Goal: Task Accomplishment & Management: Use online tool/utility

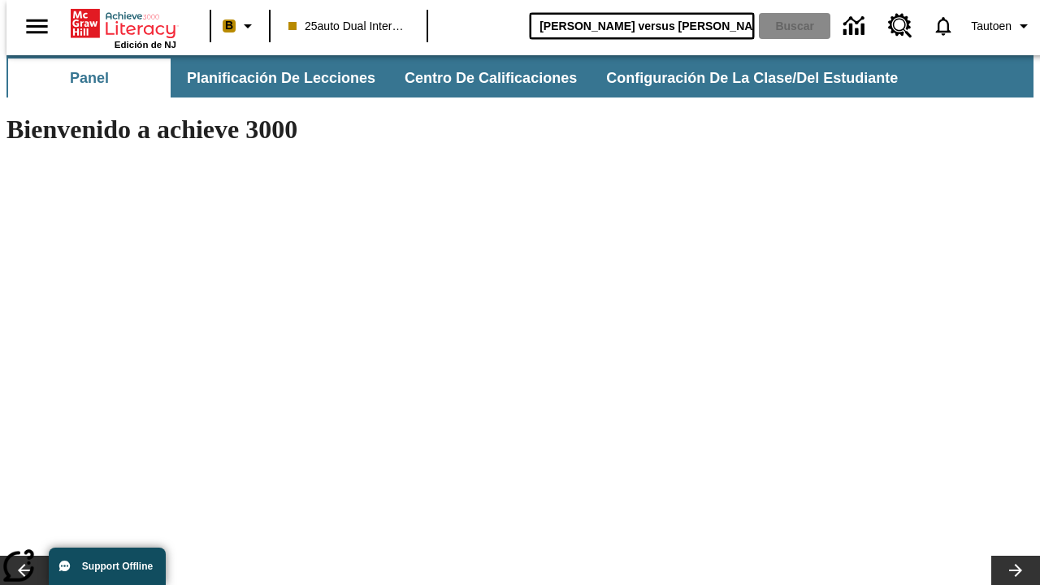
type input "Miguel Ángel versus Leonardo"
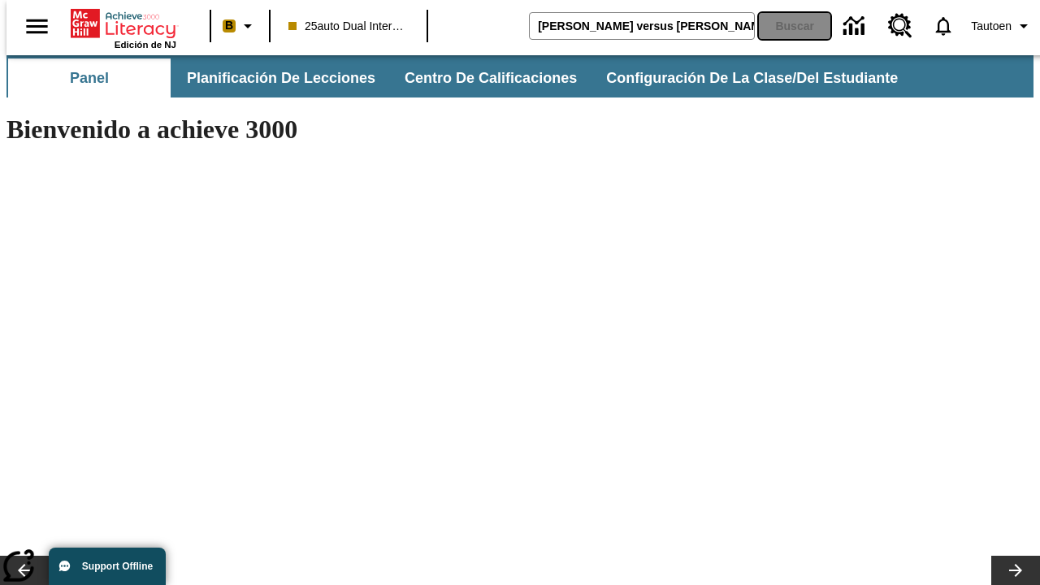
click at [784, 26] on button "Buscar" at bounding box center [795, 26] width 72 height 26
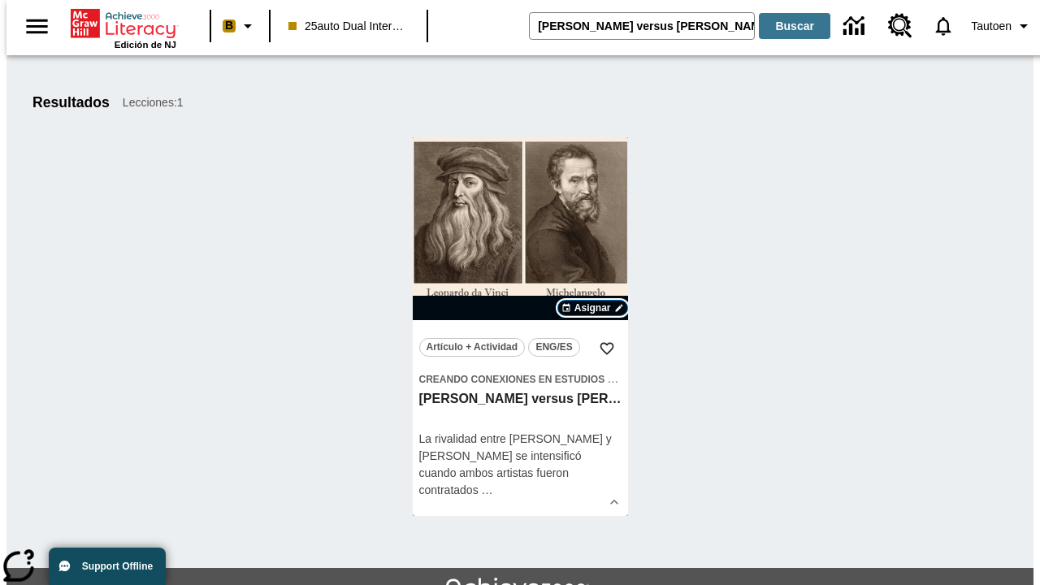
click at [593, 308] on span "Asignar" at bounding box center [593, 308] width 37 height 15
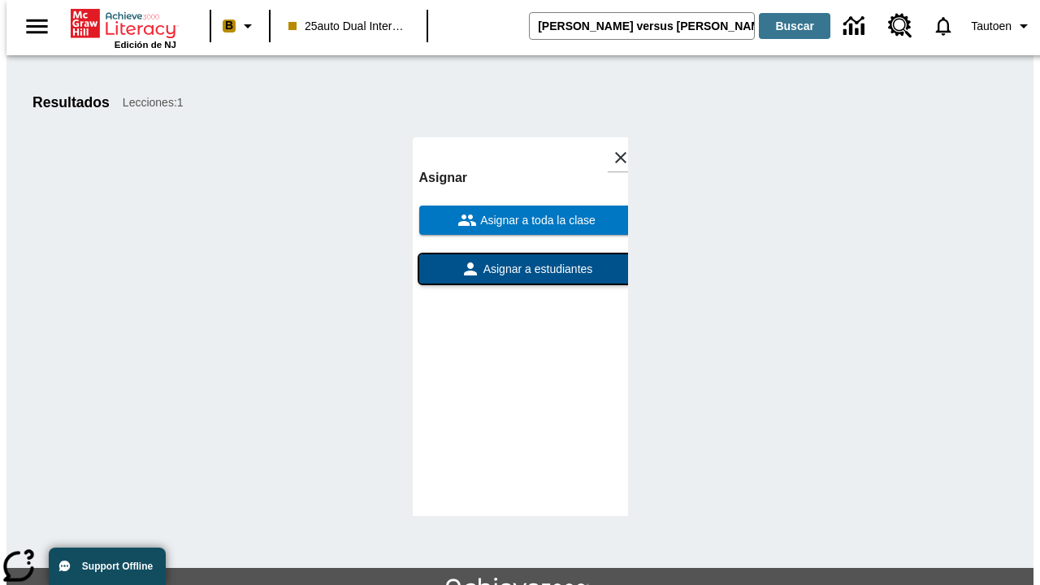
click at [520, 261] on span "Asignar a estudiantes" at bounding box center [536, 269] width 113 height 17
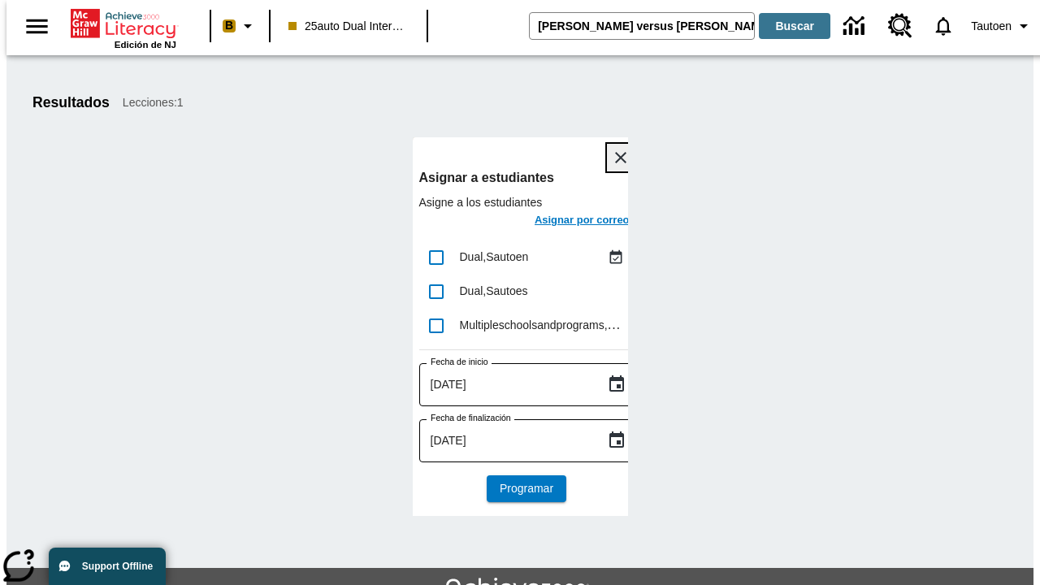
scroll to position [89, 0]
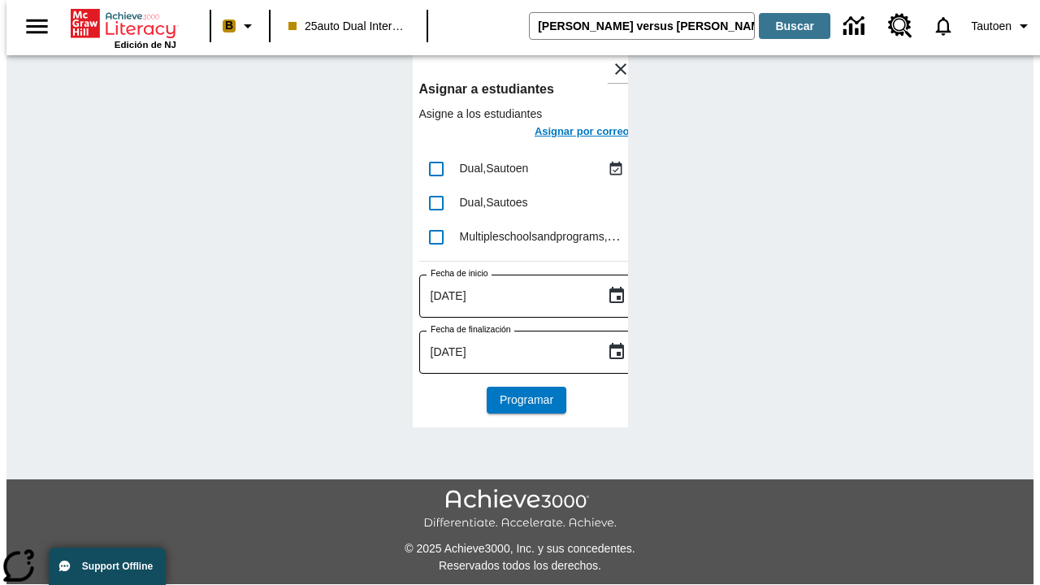
click at [436, 168] on input "lesson details" at bounding box center [436, 169] width 34 height 34
checkbox input "true"
click at [567, 133] on h6 "Asignar por correo" at bounding box center [582, 132] width 95 height 19
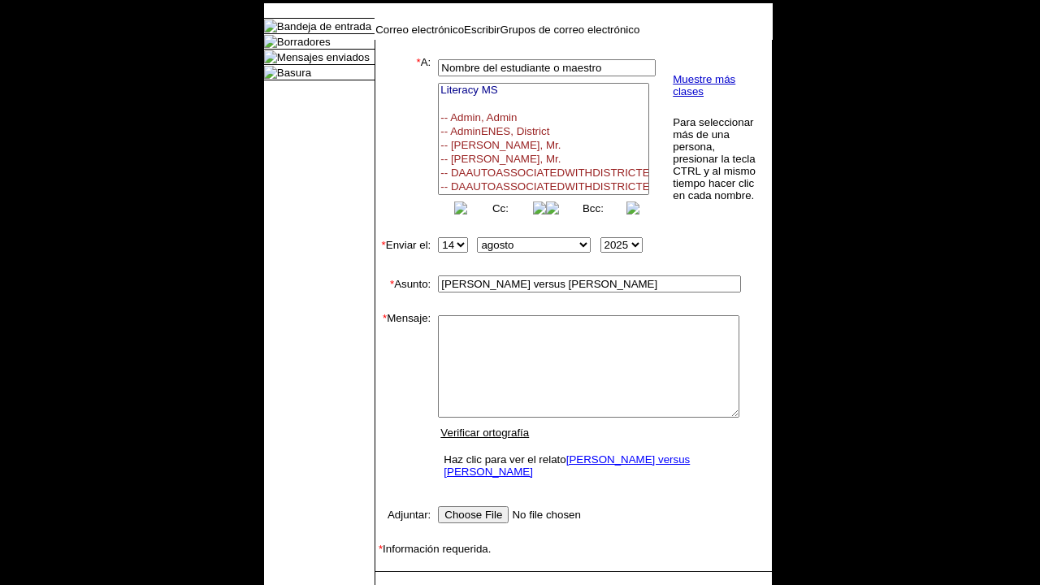
select select
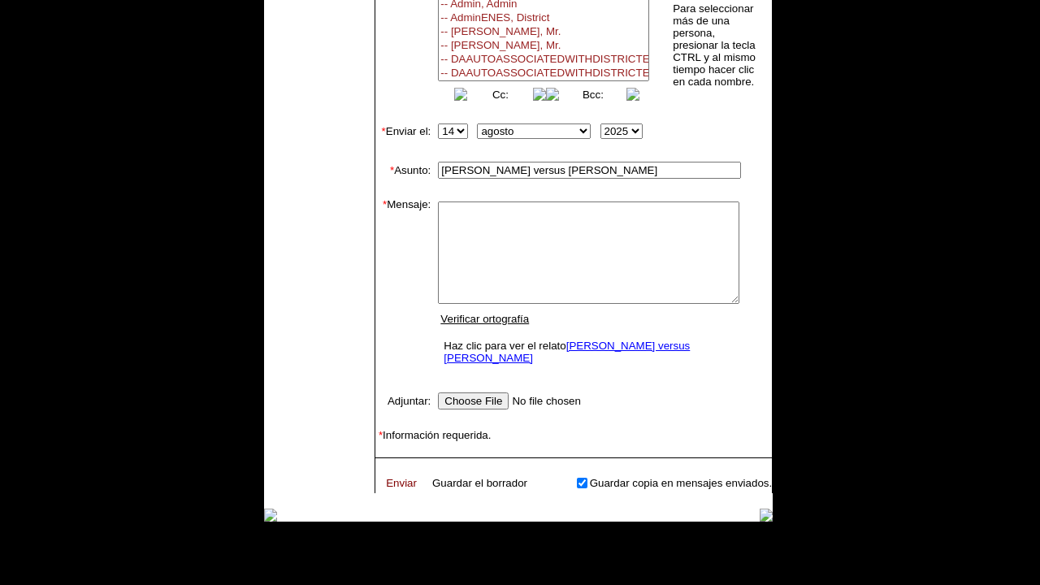
click at [393, 477] on link "Enviar" at bounding box center [401, 483] width 31 height 12
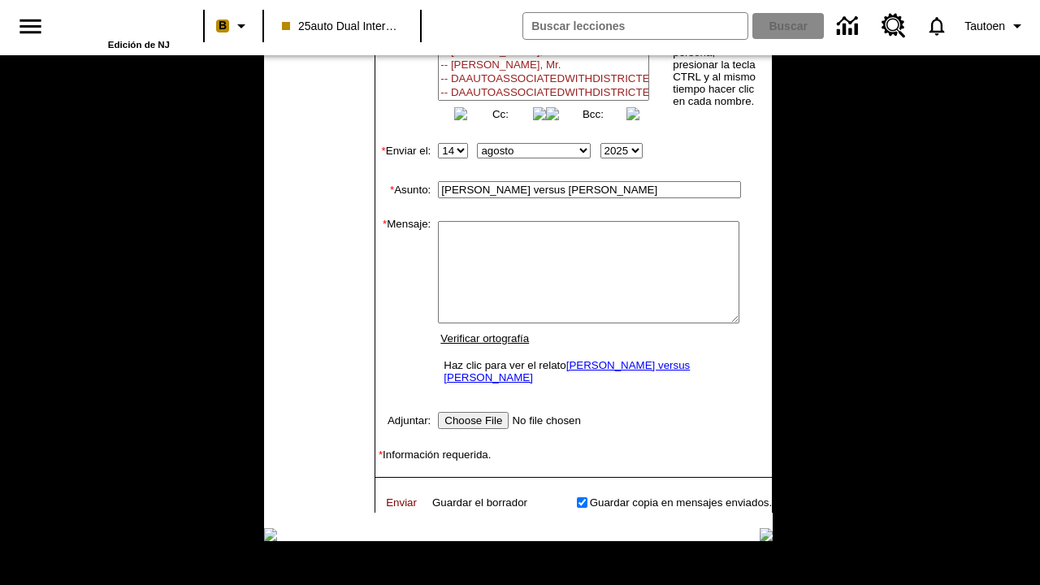
scroll to position [0, 0]
